Goal: Task Accomplishment & Management: Use online tool/utility

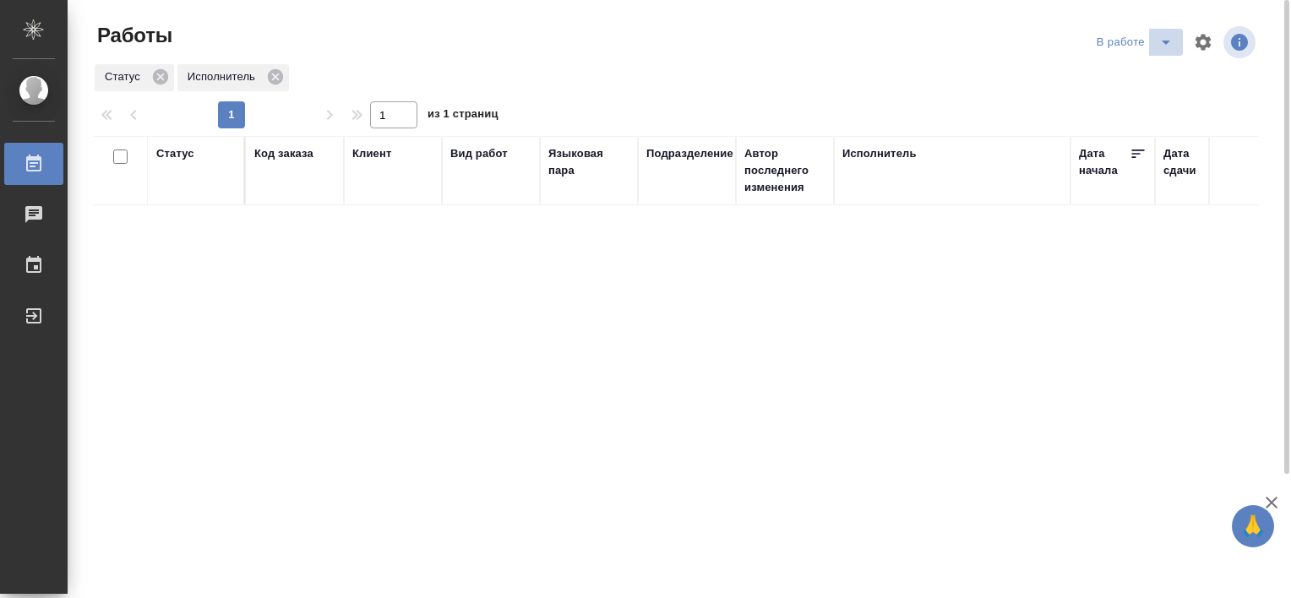
click at [1152, 46] on button "split button" at bounding box center [1166, 42] width 34 height 27
click at [1077, 68] on li "Стандартные настройки" at bounding box center [1137, 76] width 162 height 27
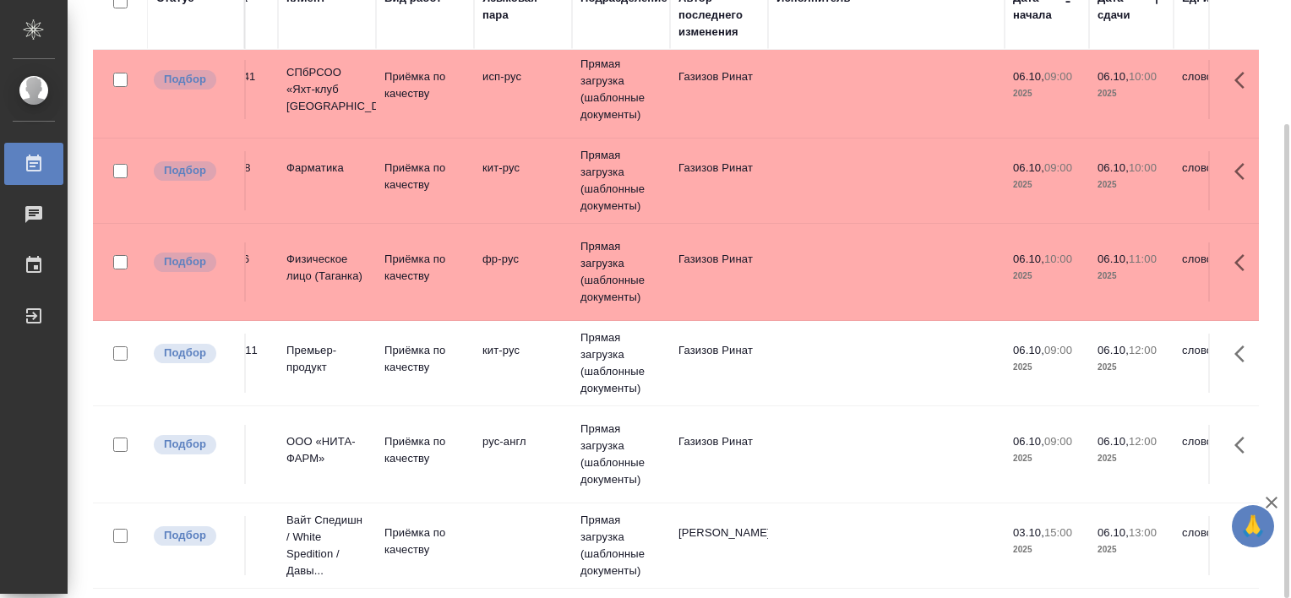
scroll to position [106, 0]
